Goal: Task Accomplishment & Management: Use online tool/utility

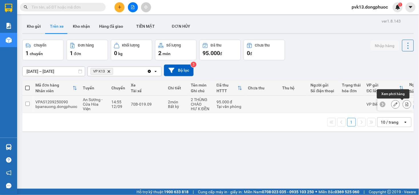
click at [405, 103] on icon at bounding box center [406, 104] width 3 height 4
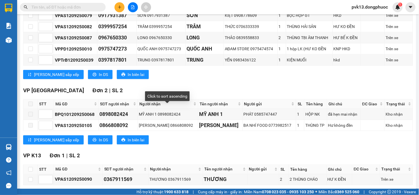
scroll to position [146, 0]
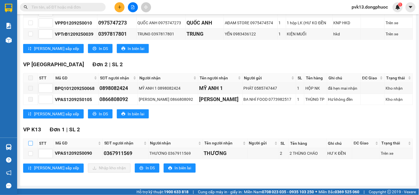
click at [30, 143] on input "checkbox" at bounding box center [30, 143] width 5 height 5
checkbox input "true"
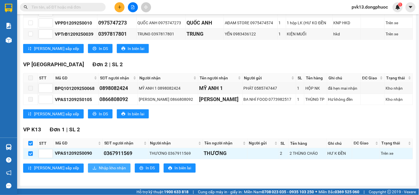
click at [99, 167] on span "Nhập kho nhận" at bounding box center [112, 168] width 27 height 6
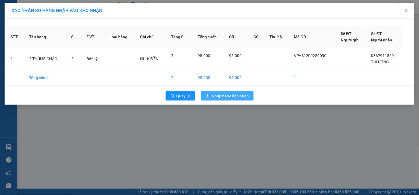
click at [235, 98] on span "Nhập hàng kho nhận" at bounding box center [230, 96] width 37 height 6
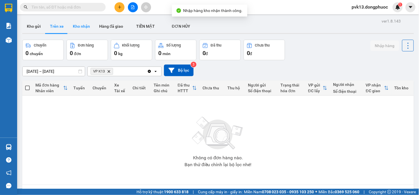
click at [84, 27] on button "Kho nhận" at bounding box center [81, 26] width 26 height 14
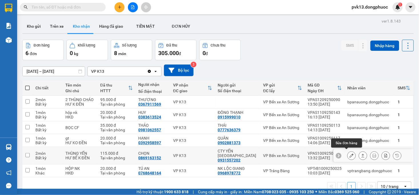
click at [349, 154] on icon at bounding box center [351, 156] width 4 height 4
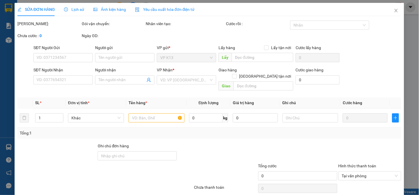
type input "0931557202"
type input "CTY YẾN [GEOGRAPHIC_DATA]"
type input "0869163152"
type input "CHỌN"
type input "115.000"
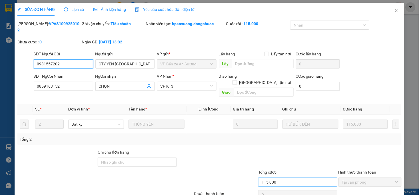
scroll to position [17, 0]
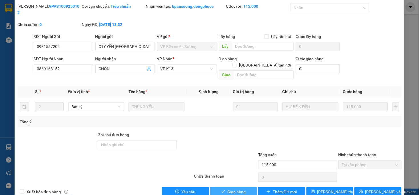
click at [240, 189] on span "Giao hàng" at bounding box center [236, 192] width 18 height 6
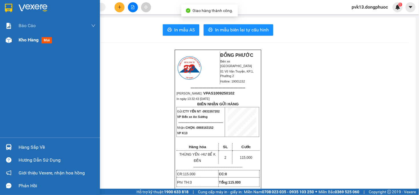
click at [25, 42] on span "Kho hàng" at bounding box center [29, 39] width 20 height 5
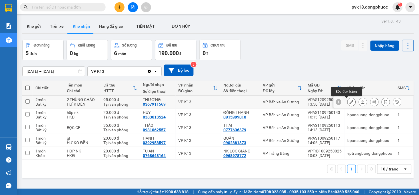
click at [349, 103] on icon at bounding box center [351, 102] width 4 height 4
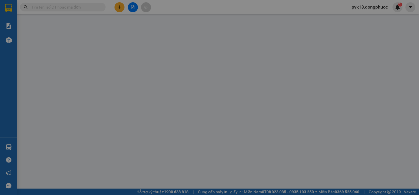
type input "0367911569"
type input "THƯƠNG"
type input "95.000"
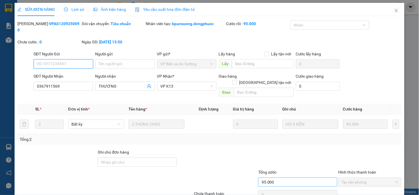
scroll to position [17, 0]
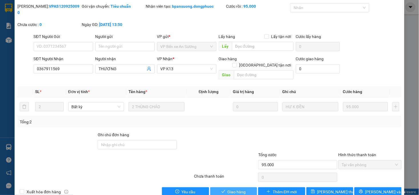
click at [241, 189] on span "Giao hàng" at bounding box center [236, 192] width 18 height 6
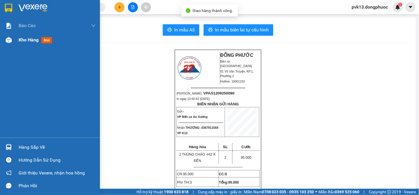
click at [28, 40] on span "Kho hàng" at bounding box center [29, 39] width 20 height 5
